Goal: Task Accomplishment & Management: Use online tool/utility

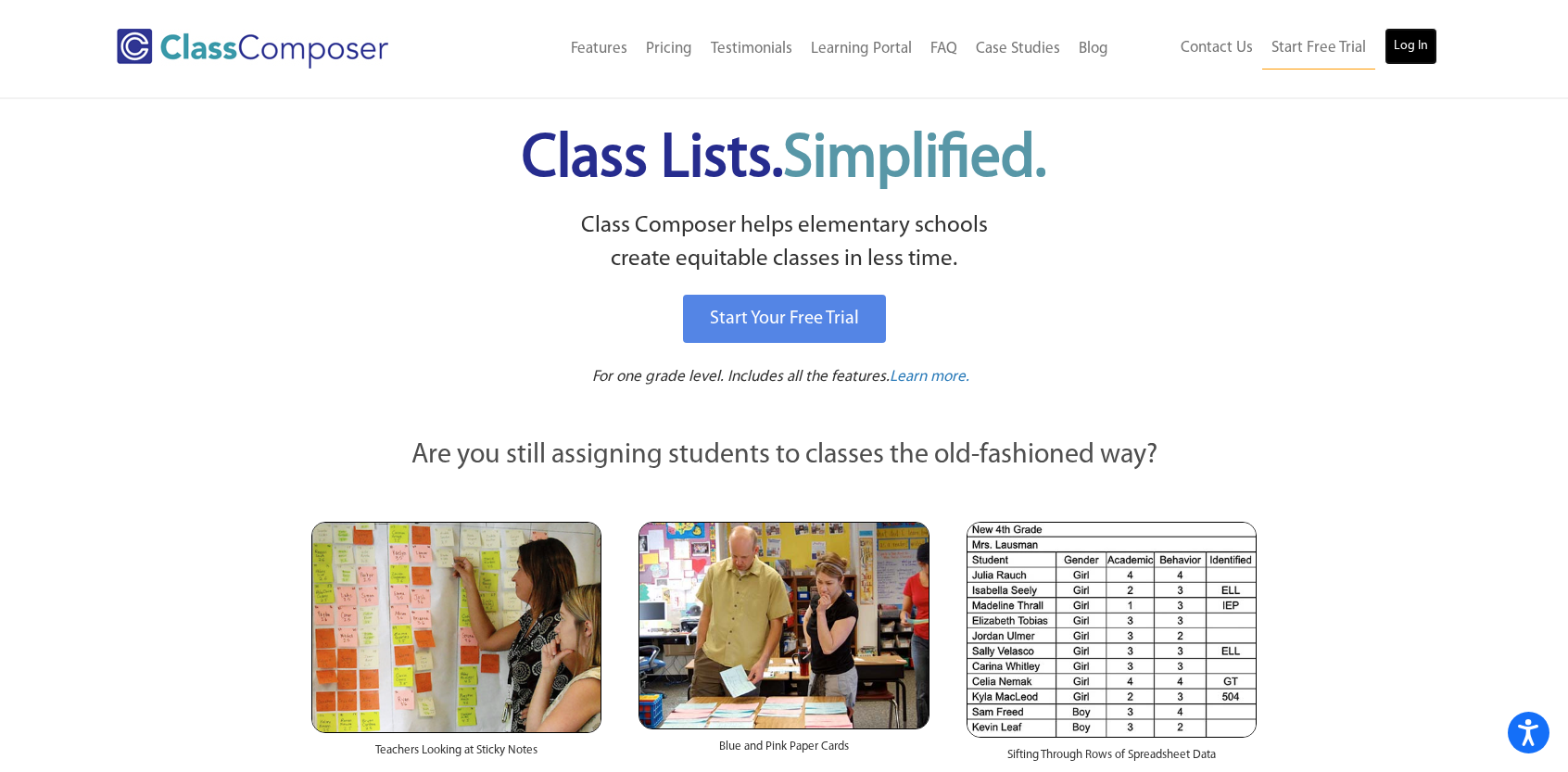
click at [1402, 62] on link "Log In" at bounding box center [1411, 46] width 53 height 37
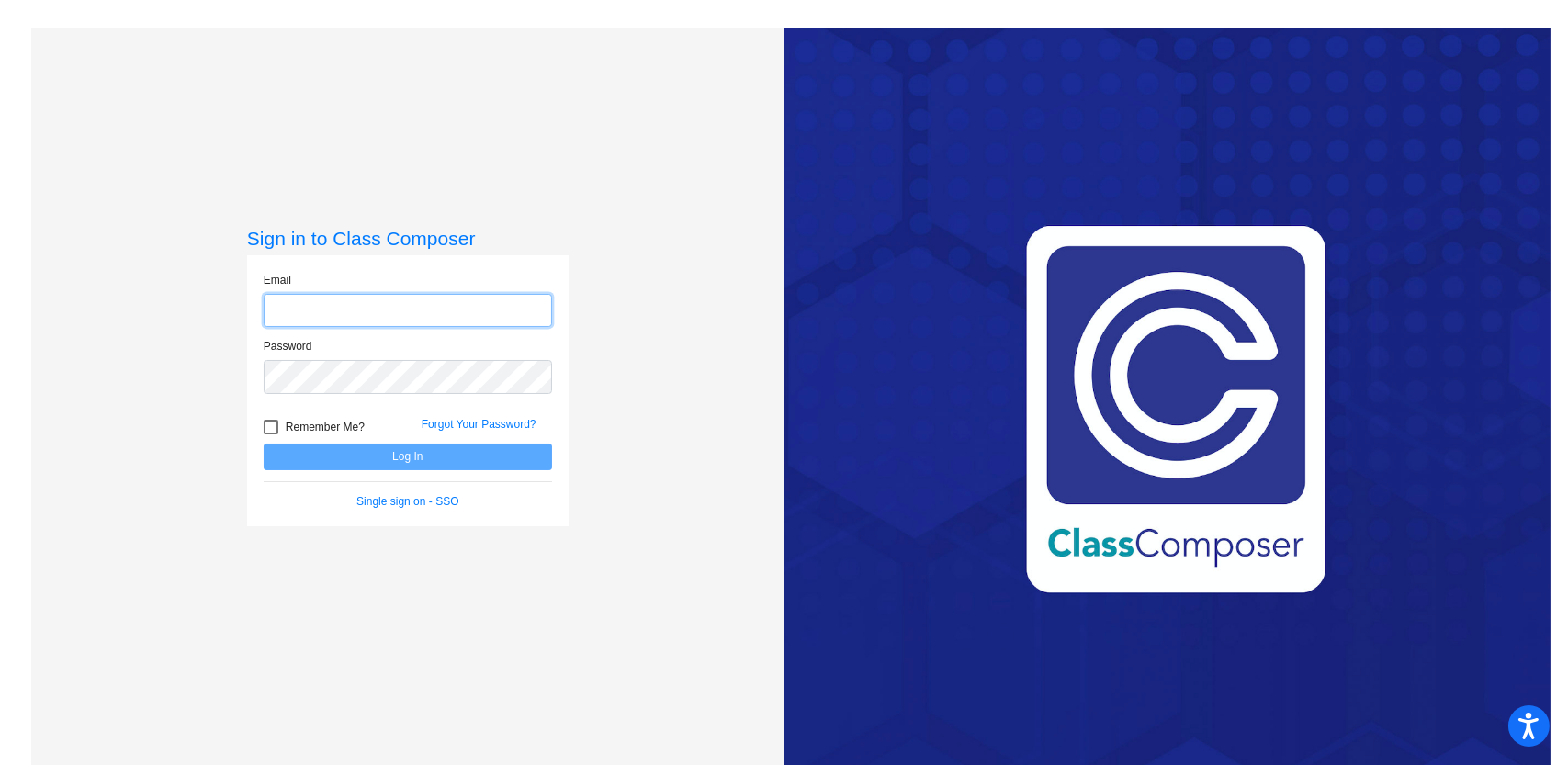
click at [435, 311] on input "email" at bounding box center [407, 311] width 289 height 34
type input "[PERSON_NAME][EMAIL_ADDRESS][PERSON_NAME][DOMAIN_NAME]"
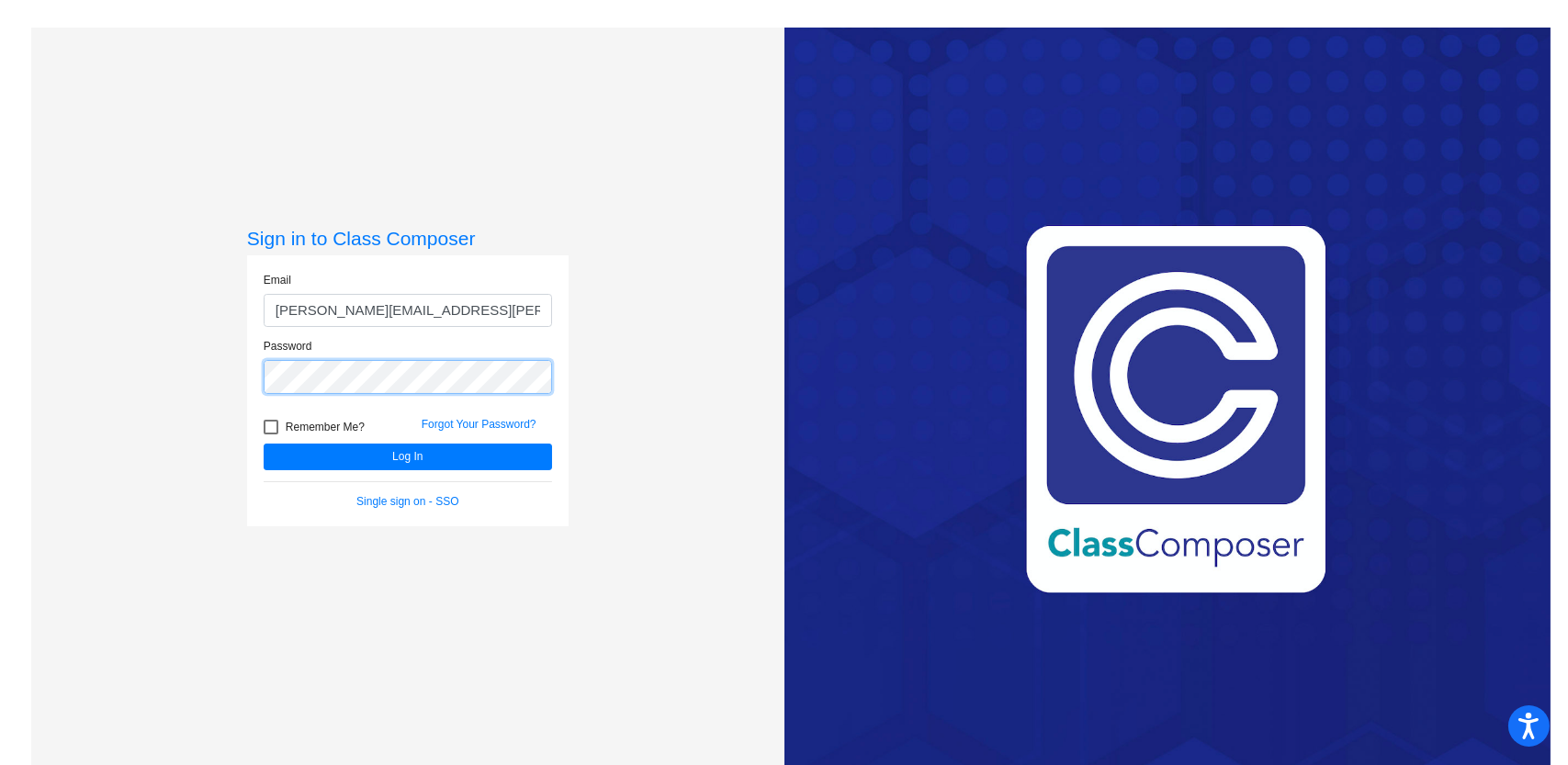
click at [263, 444] on button "Log In" at bounding box center [407, 456] width 289 height 27
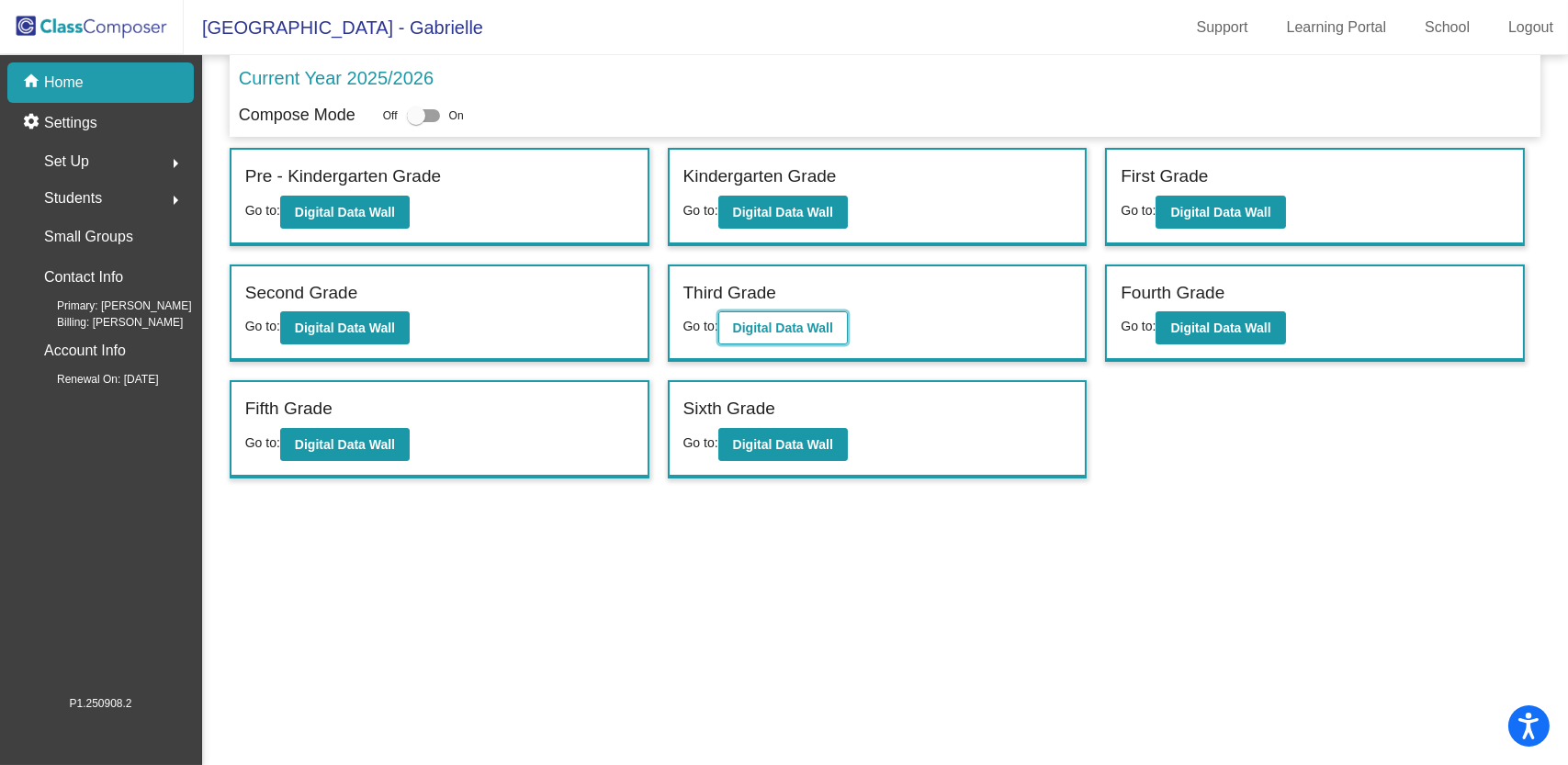
click at [789, 321] on b "Digital Data Wall" at bounding box center [783, 327] width 101 height 15
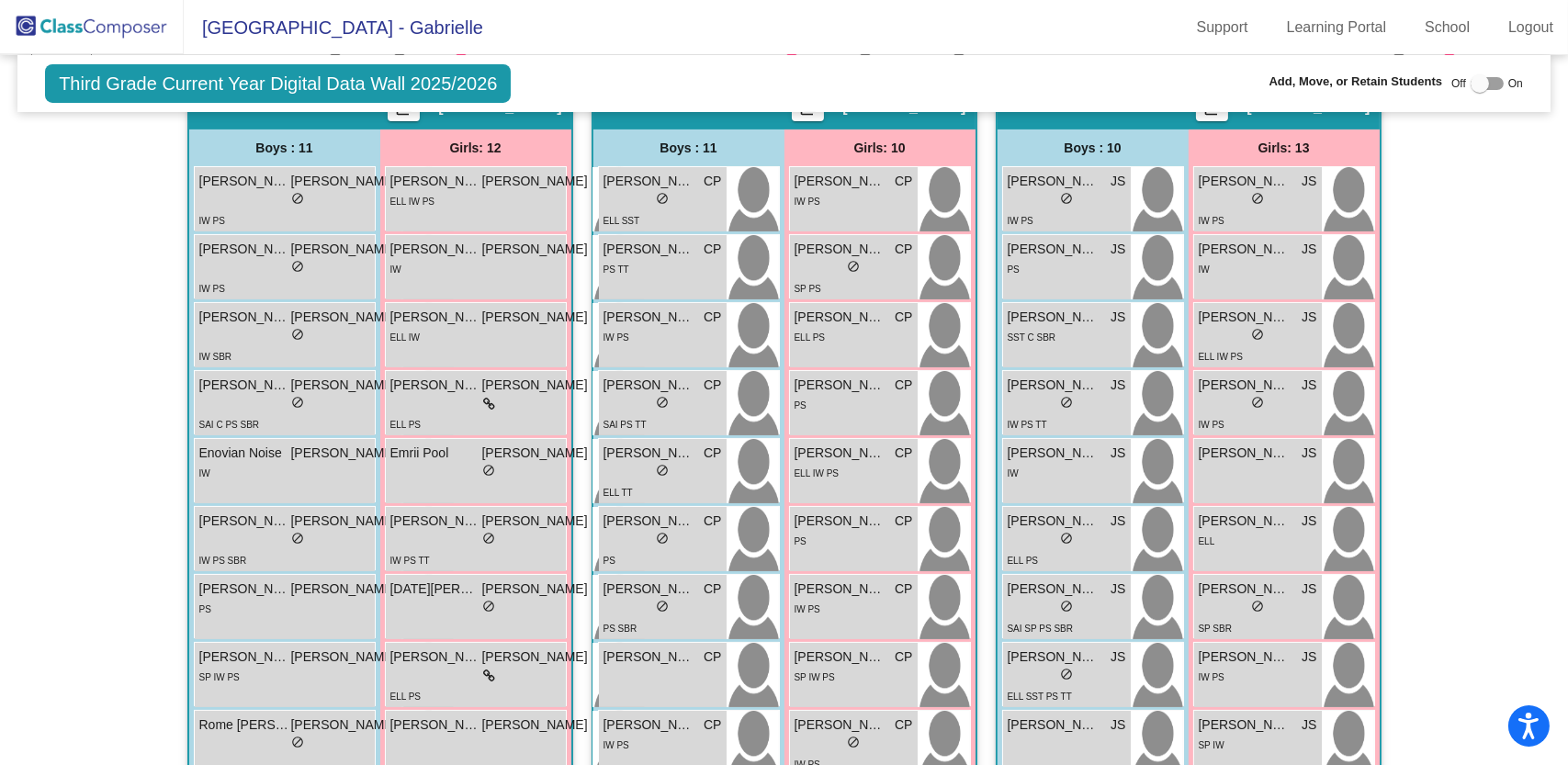
scroll to position [415, 0]
click at [1050, 324] on span "[PERSON_NAME]" at bounding box center [1053, 317] width 92 height 20
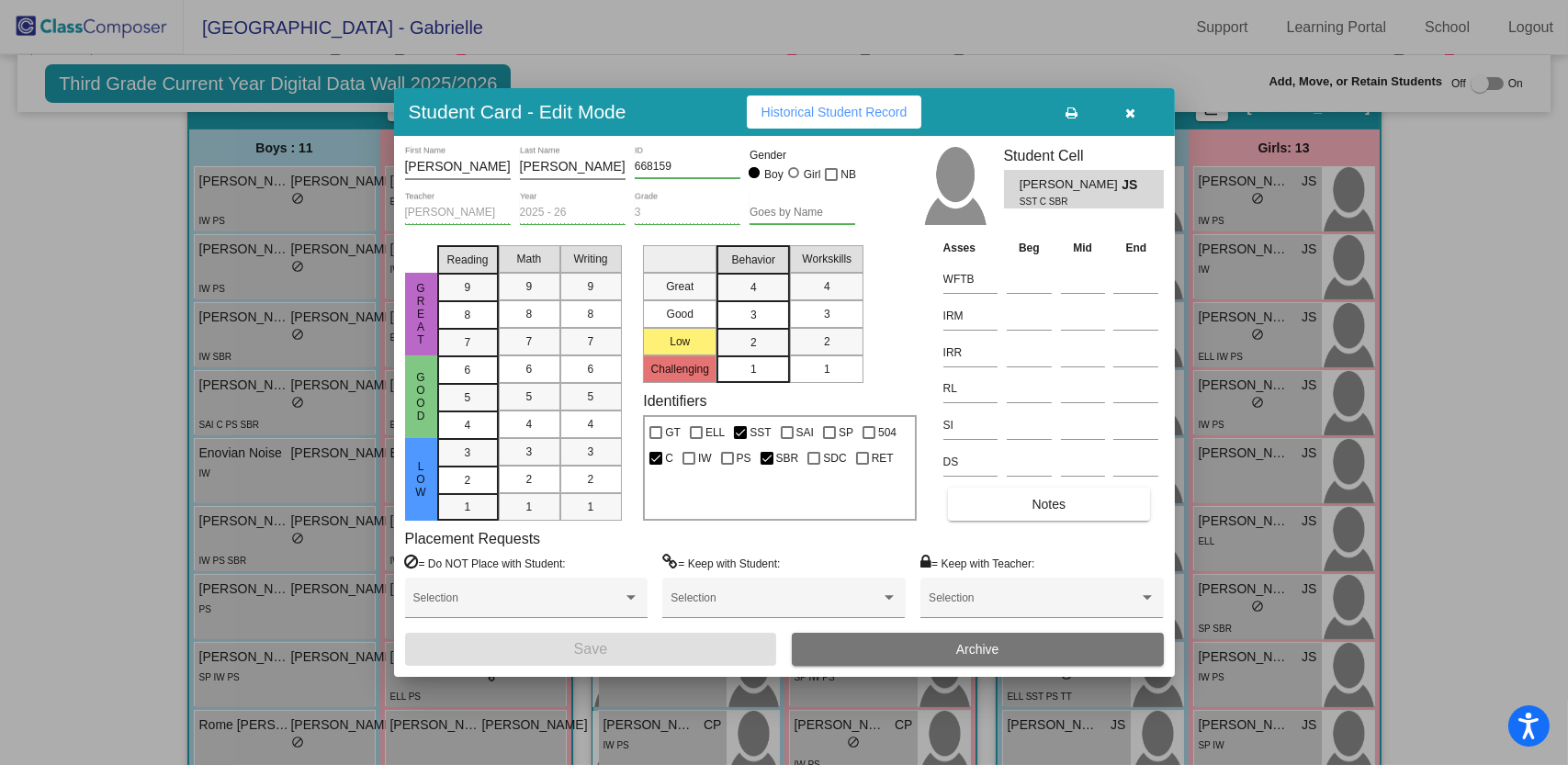
click at [1042, 515] on button "Notes" at bounding box center [1049, 505] width 202 height 34
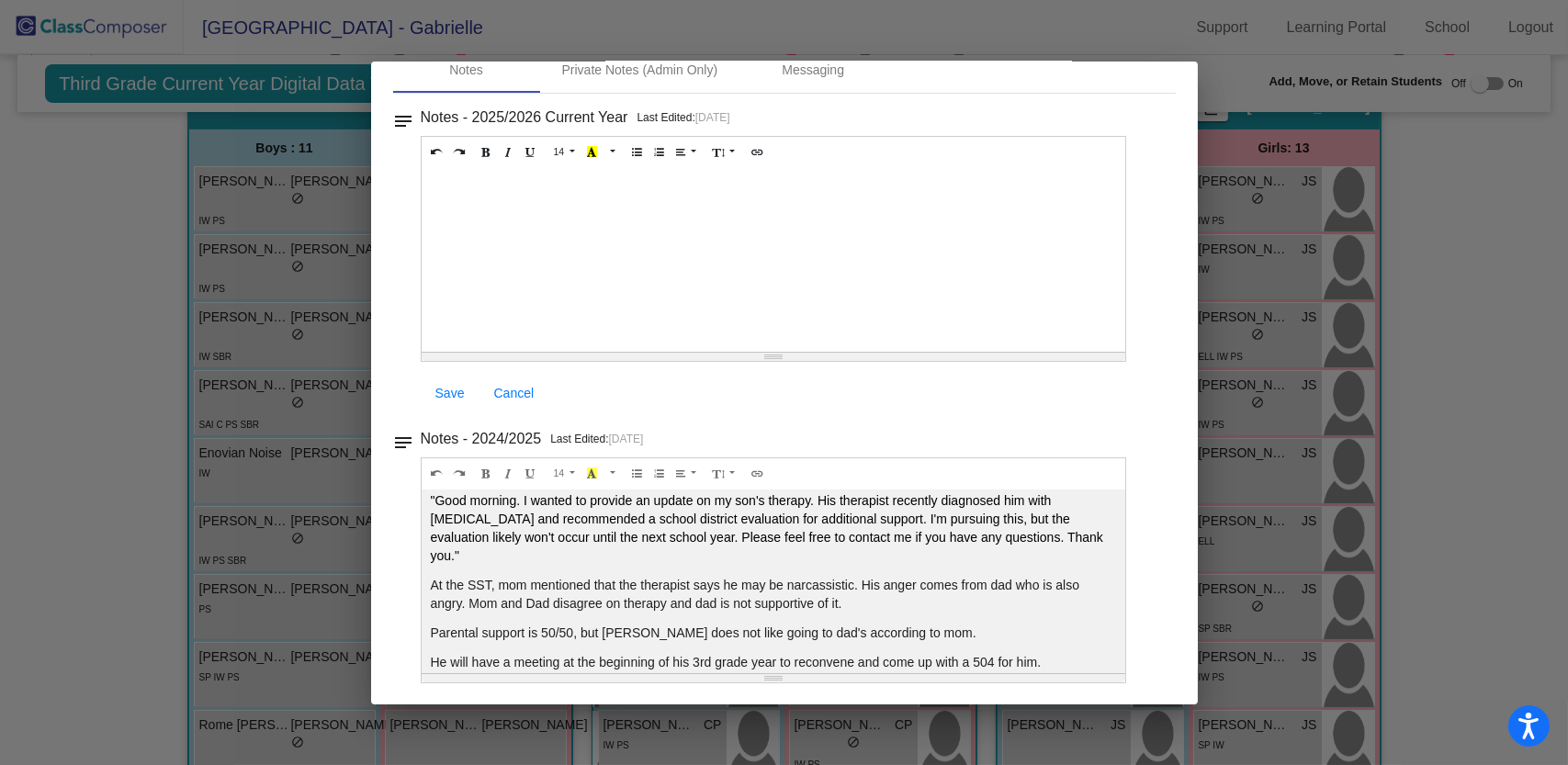
scroll to position [0, 0]
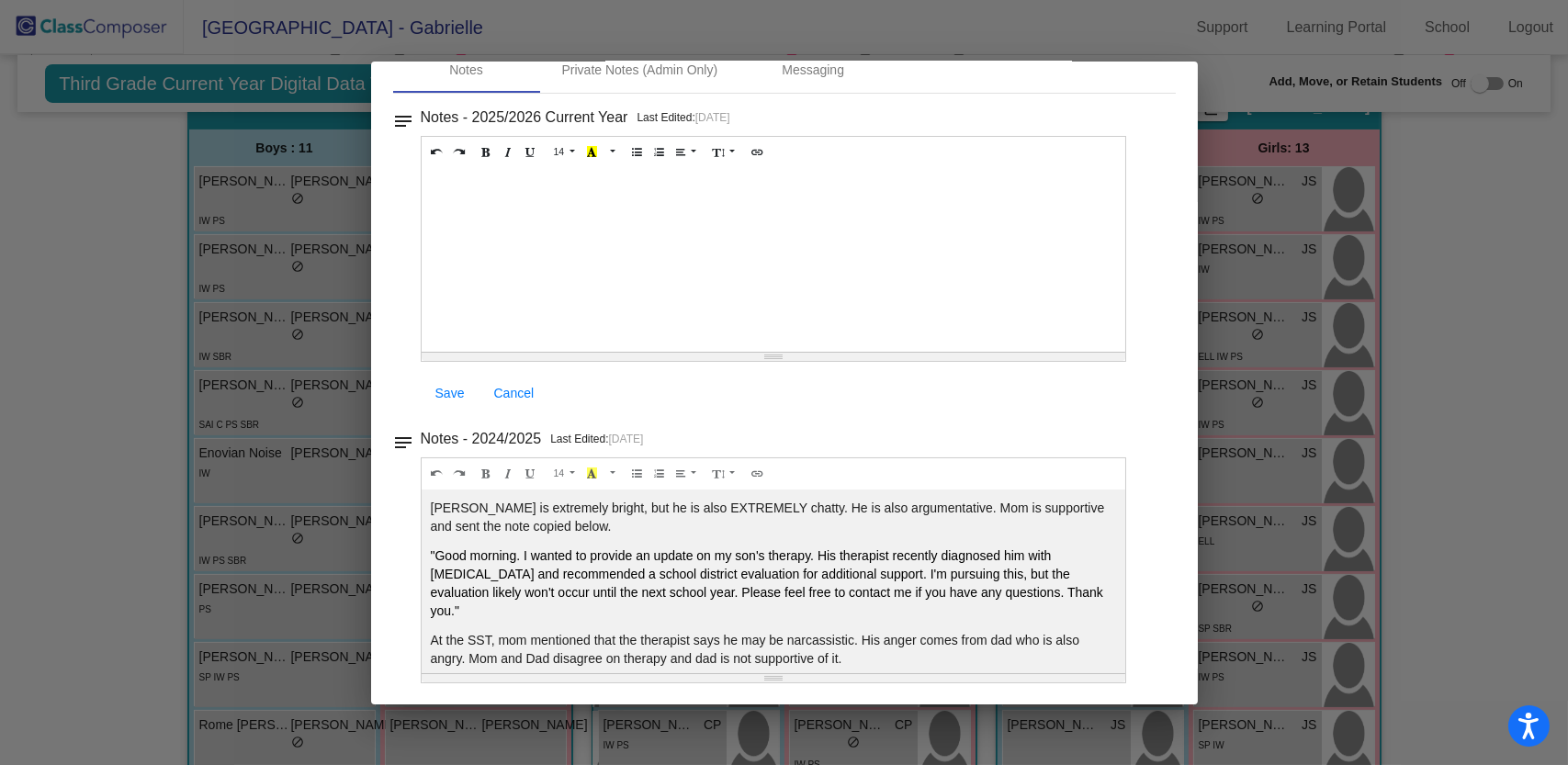
click at [859, 217] on div at bounding box center [774, 260] width 705 height 183
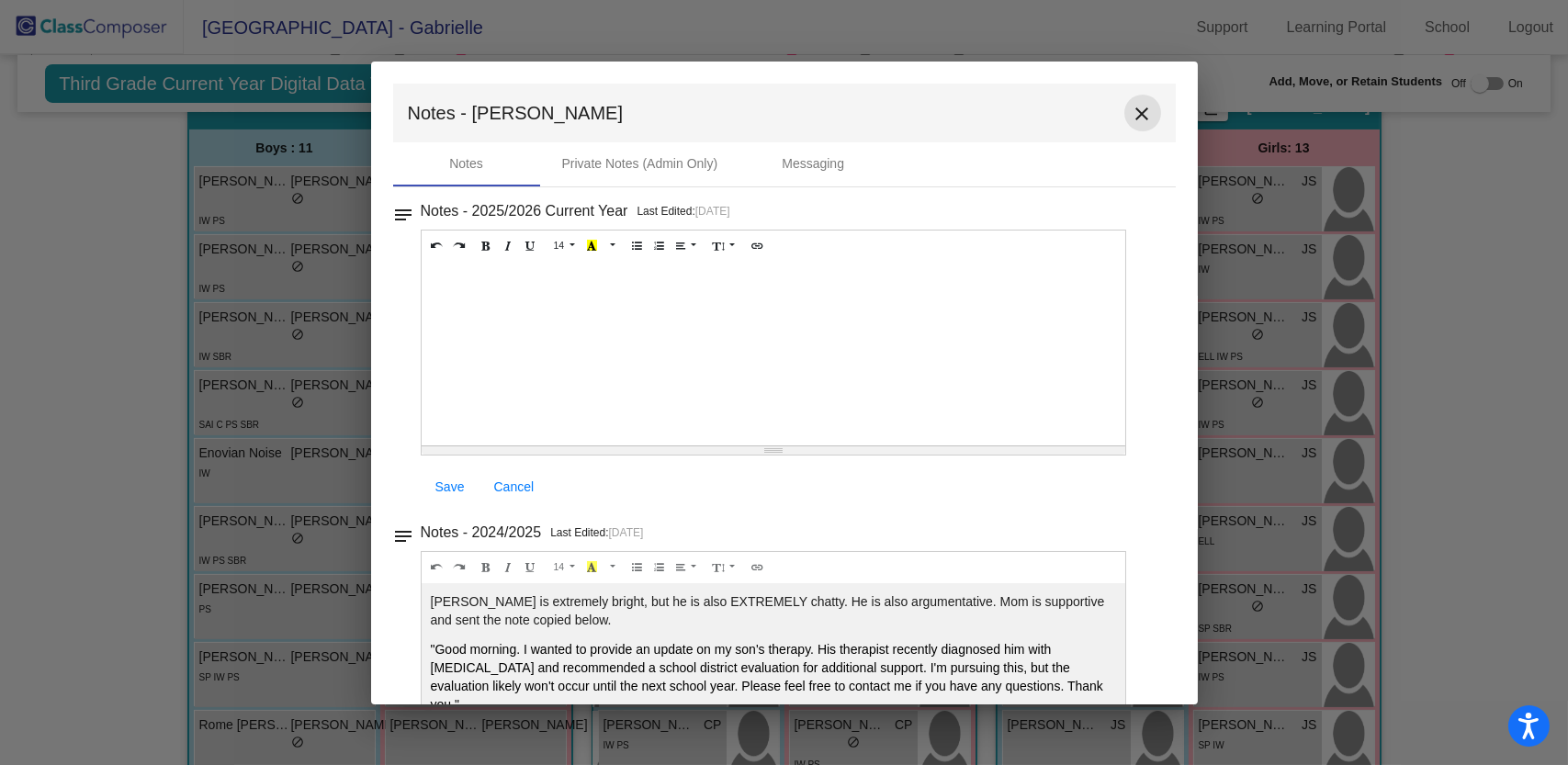
click at [1136, 113] on mat-icon "close" at bounding box center [1143, 113] width 22 height 22
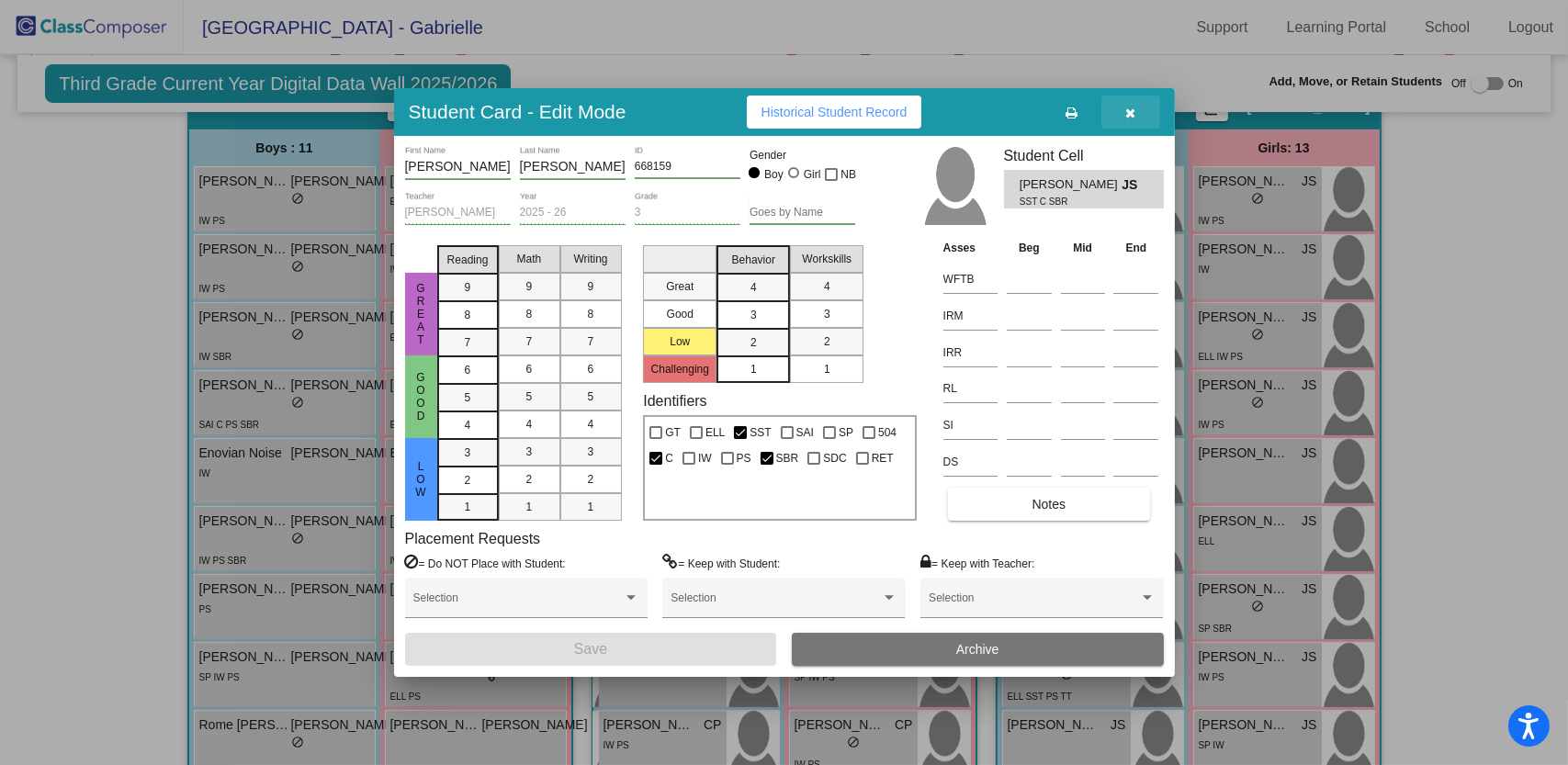
click at [1136, 113] on icon "button" at bounding box center [1130, 112] width 10 height 13
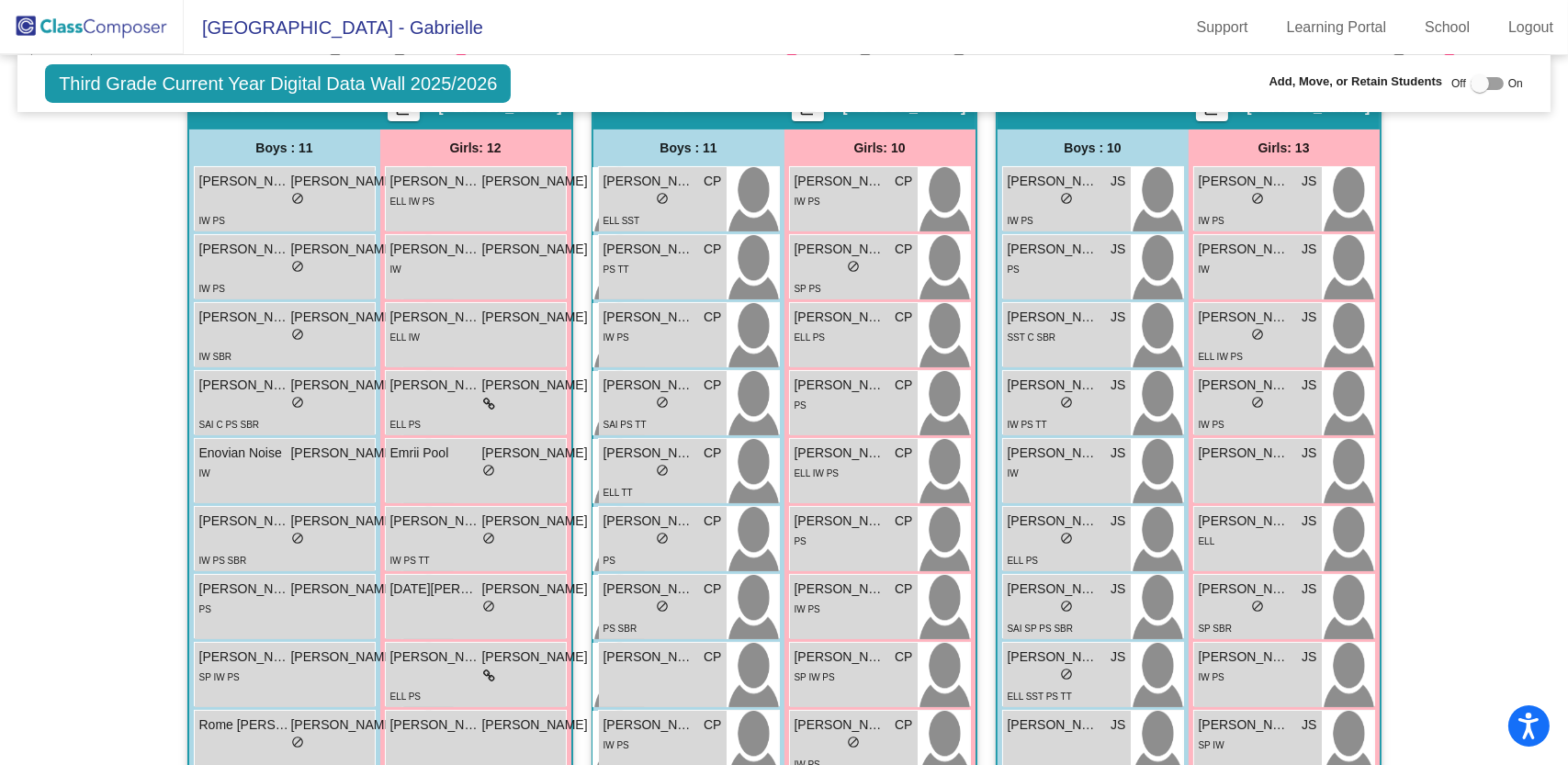
click at [991, 63] on div "Third Grade Current Year Digital Data Wall 2025/2026 Add, Move, or Retain Stude…" at bounding box center [784, 84] width 1533 height 57
